Goal: Transaction & Acquisition: Purchase product/service

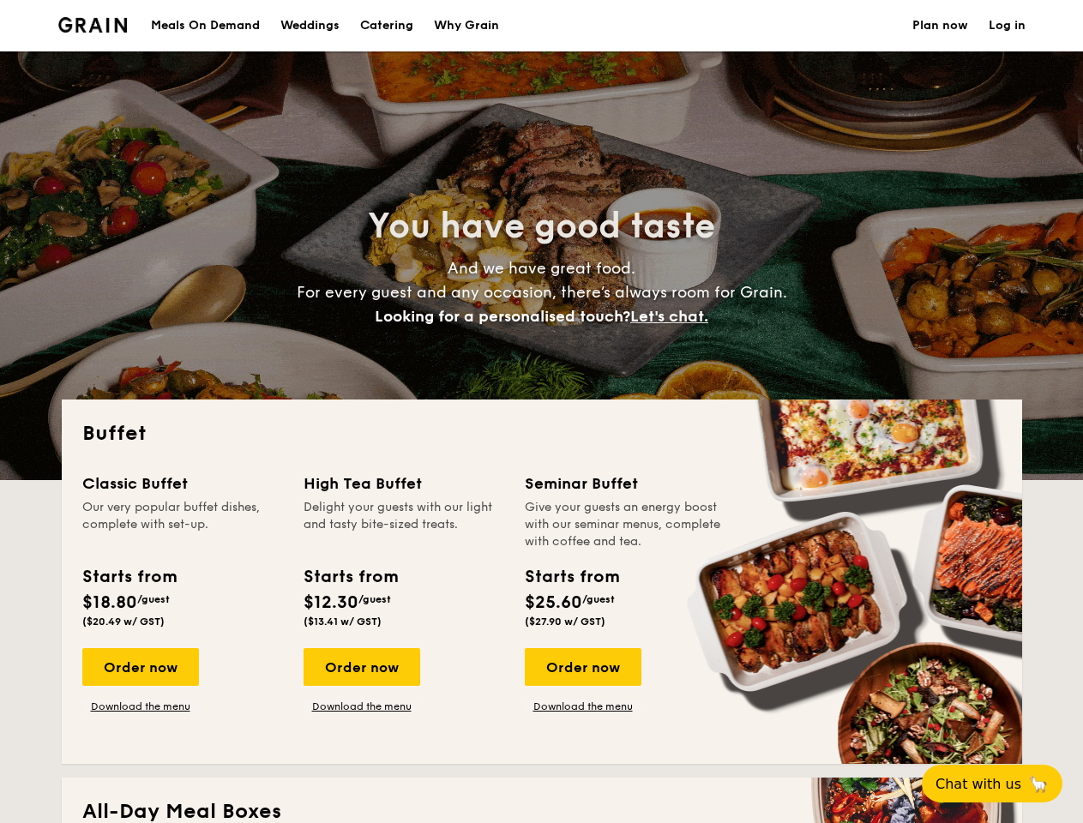
select select
click at [541, 412] on div "Buffet Classic Buffet Our very popular buffet dishes, complete with set-up. Sta…" at bounding box center [542, 582] width 960 height 364
click at [1007, 26] on link "Log in" at bounding box center [1007, 25] width 37 height 51
click at [674, 316] on span "Let's chat." at bounding box center [669, 316] width 78 height 19
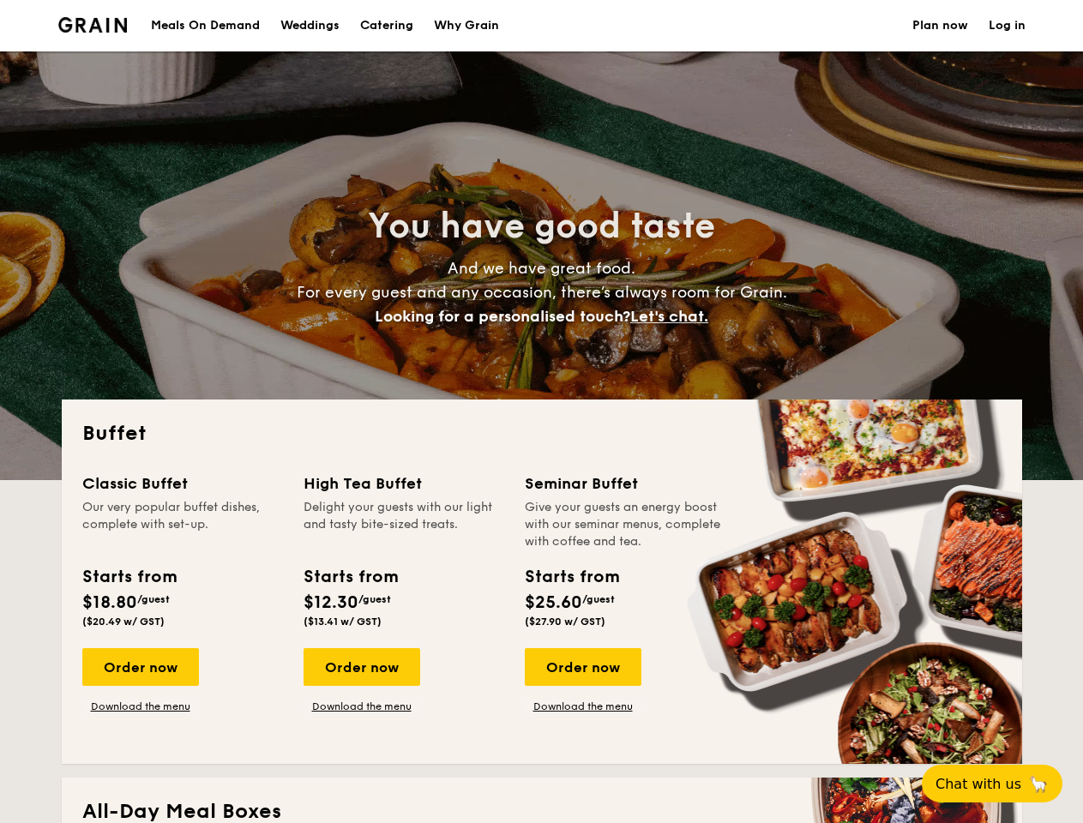
click at [140, 667] on div "Order now" at bounding box center [140, 667] width 117 height 38
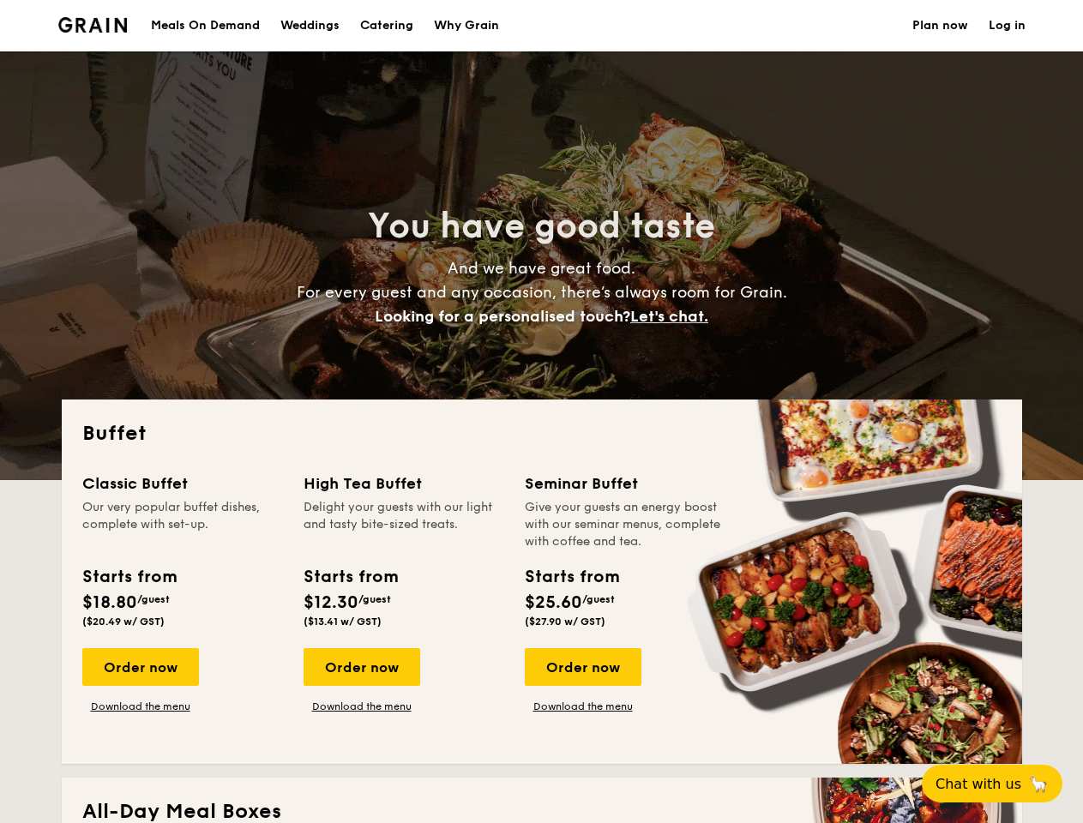
click at [361, 667] on div "Order now" at bounding box center [362, 667] width 117 height 38
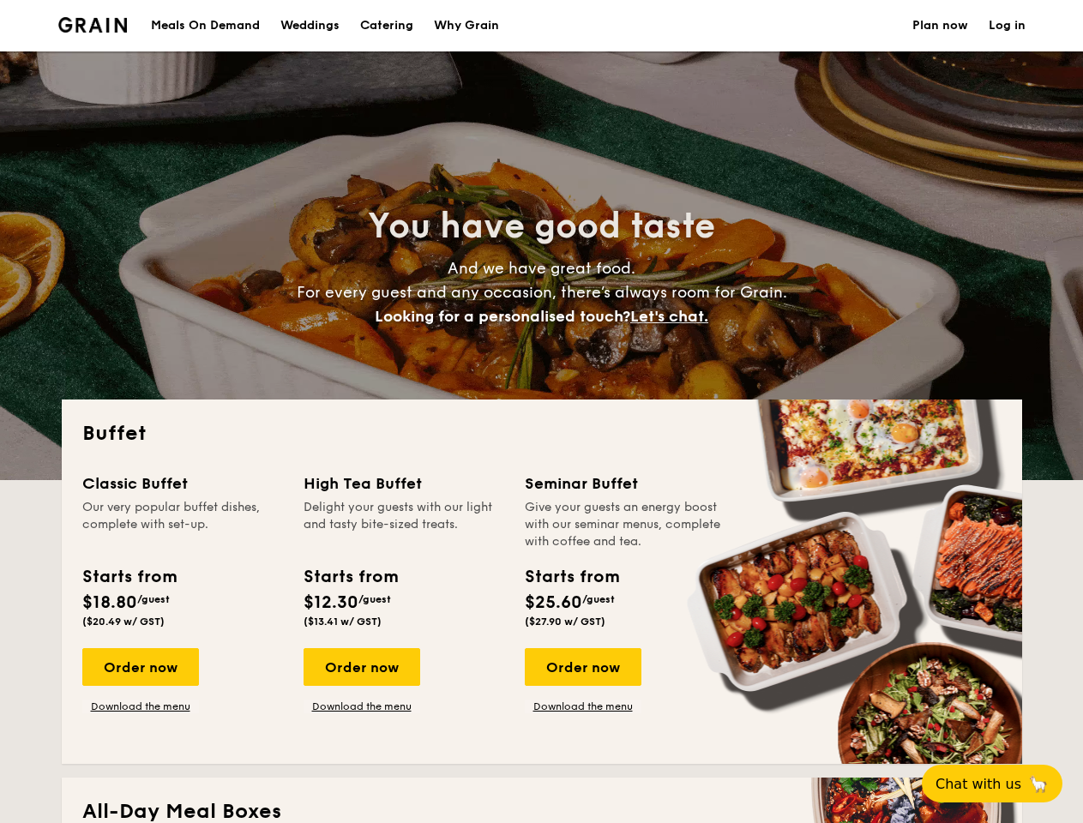
scroll to position [15, 0]
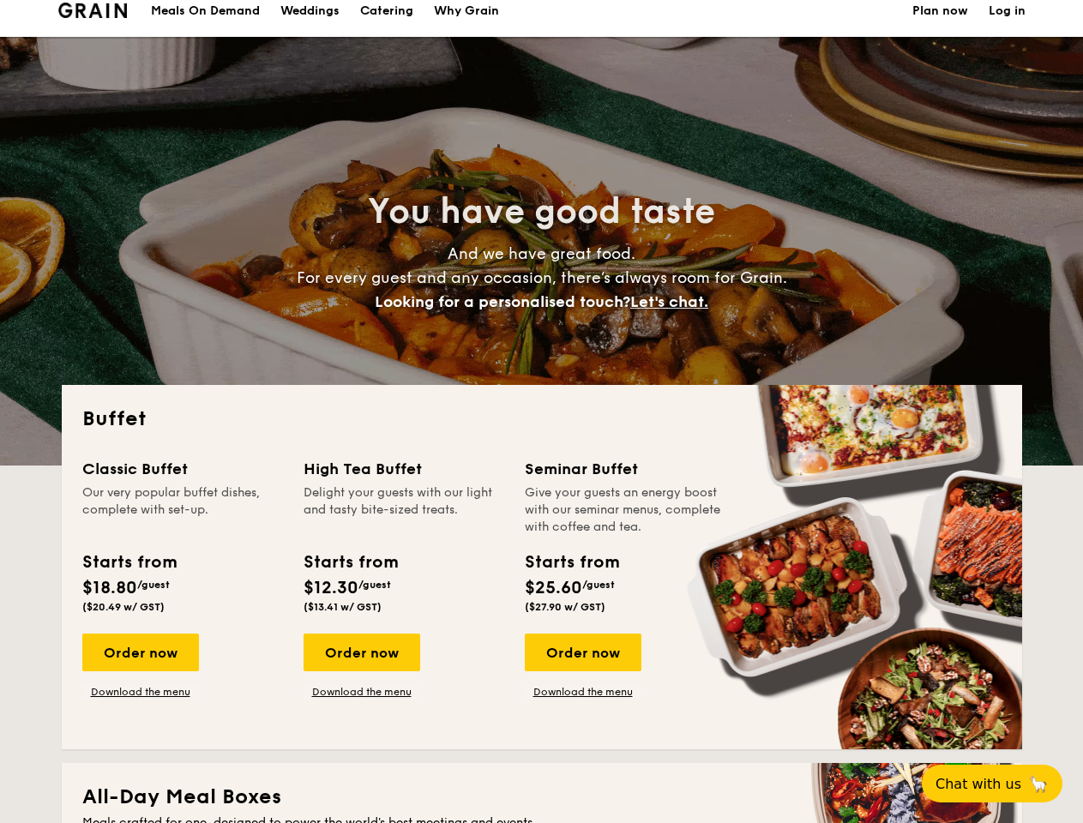
click at [582, 667] on div "Order now" at bounding box center [583, 653] width 117 height 38
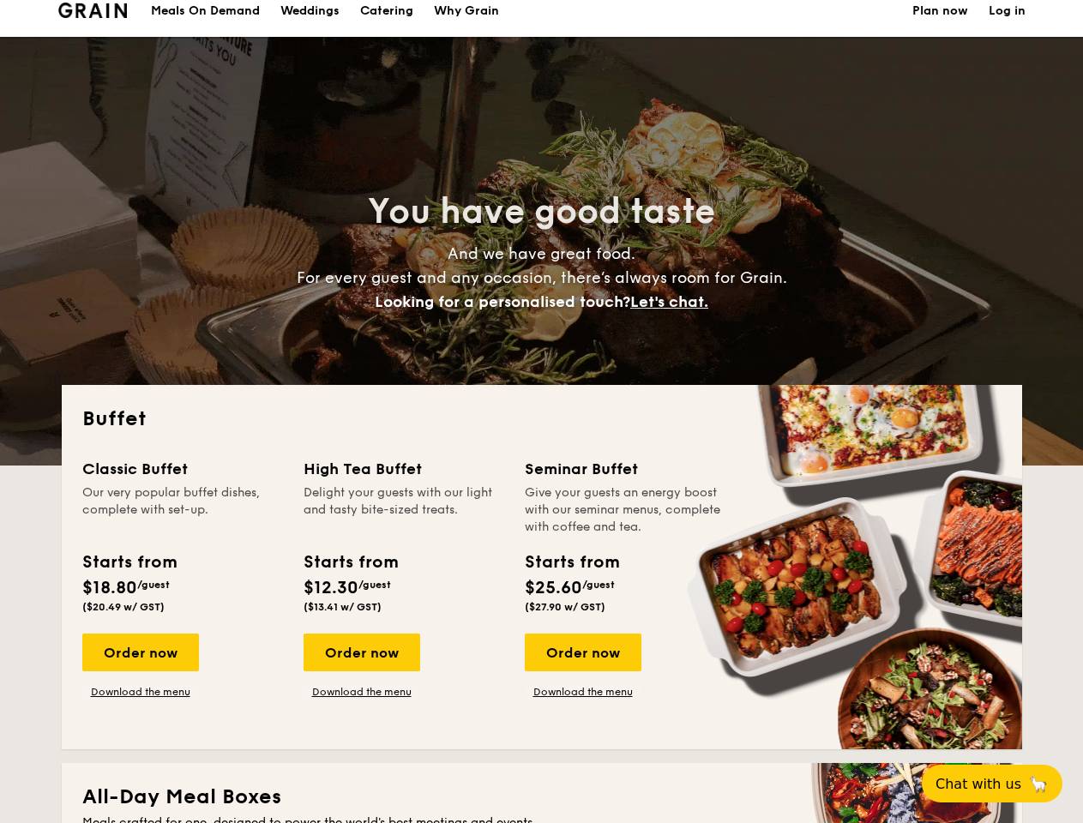
click at [1002, 784] on span "Chat with us" at bounding box center [979, 784] width 86 height 16
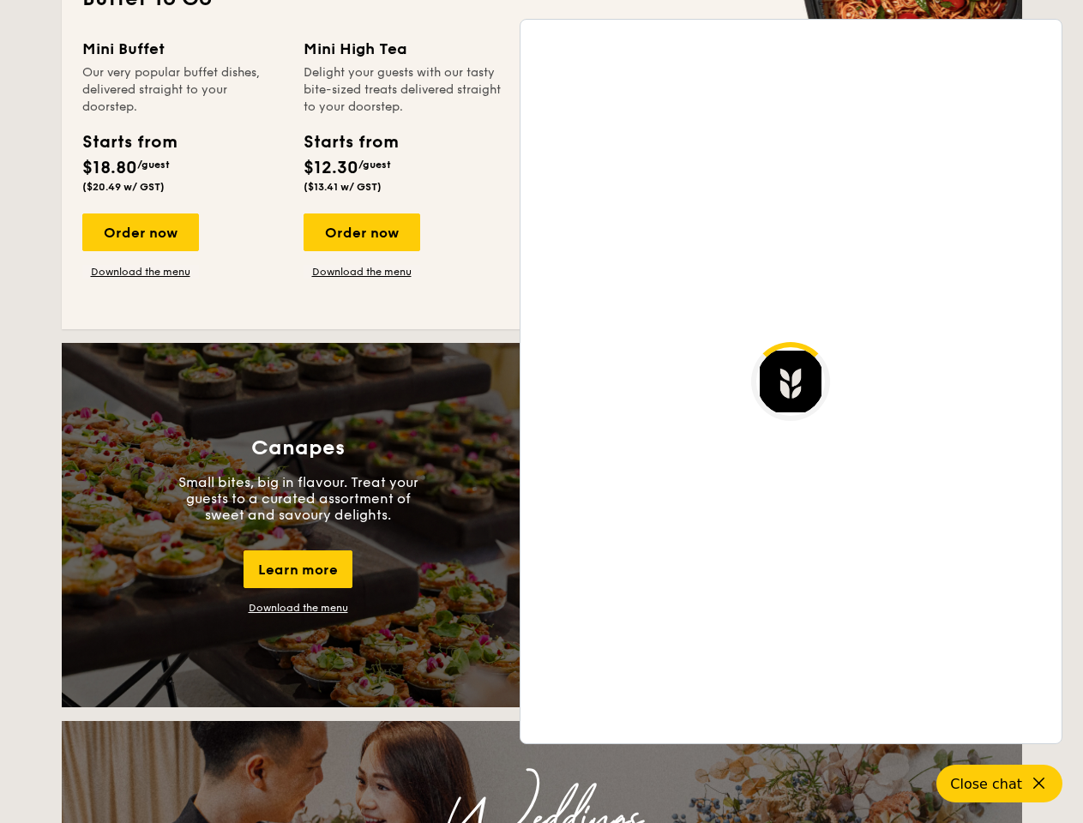
scroll to position [2943, 0]
